Goal: Task Accomplishment & Management: Manage account settings

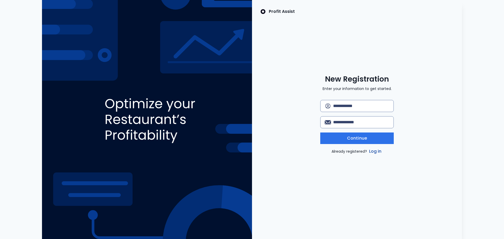
click at [372, 151] on link "Log in" at bounding box center [375, 151] width 15 height 6
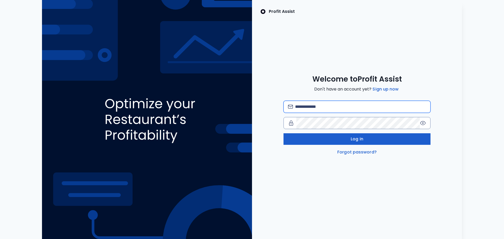
type input "**********"
click at [348, 139] on button "Log in" at bounding box center [356, 139] width 147 height 12
